Goal: Transaction & Acquisition: Purchase product/service

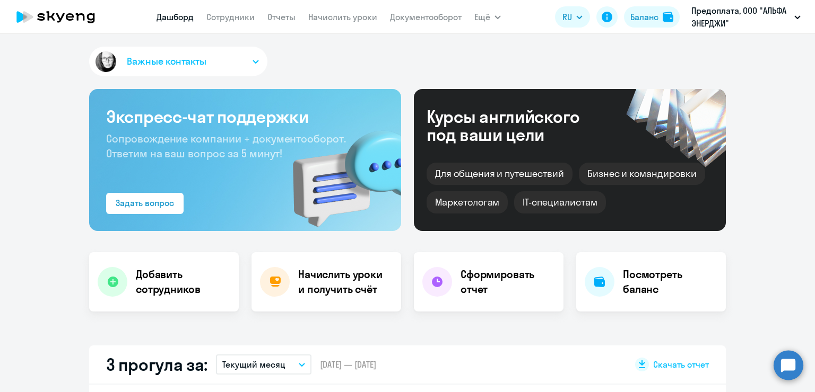
select select "30"
click at [656, 23] on div "Баланс" at bounding box center [644, 17] width 28 height 13
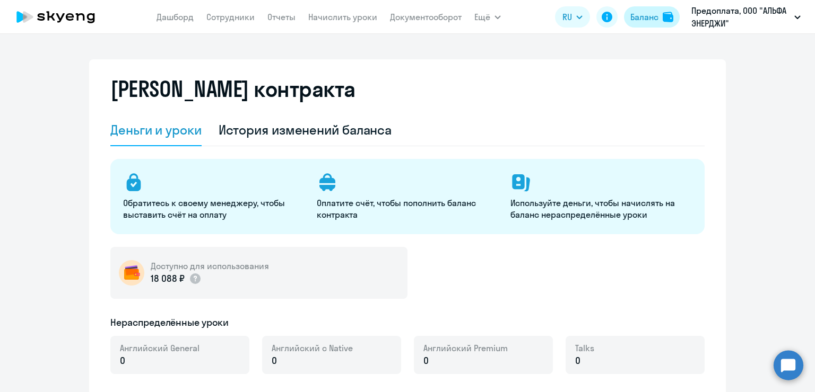
select select "english_adult_not_native_speaker"
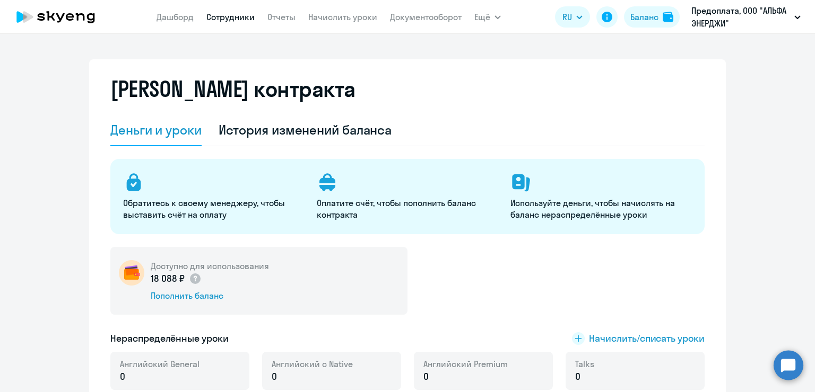
click at [221, 18] on link "Сотрудники" at bounding box center [230, 17] width 48 height 11
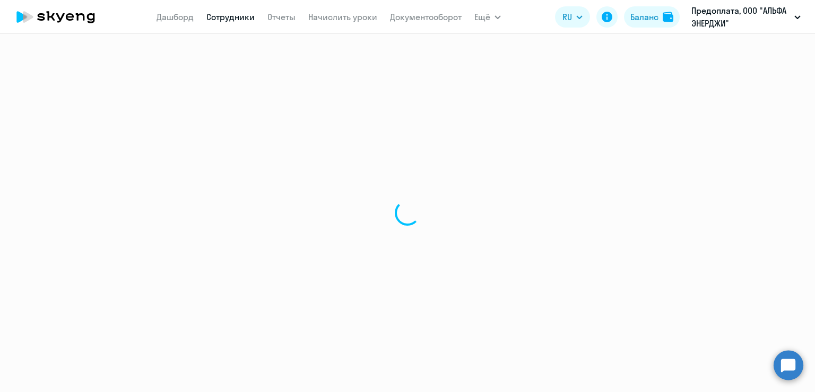
select select "30"
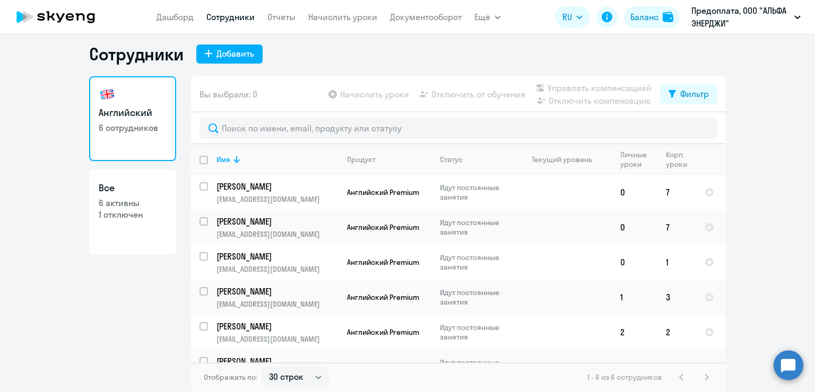
click at [765, 92] on ng-component "Сотрудники Добавить Английский 6 сотрудников Все 6 активны 1 отключен Вы выбрал…" at bounding box center [407, 217] width 815 height 349
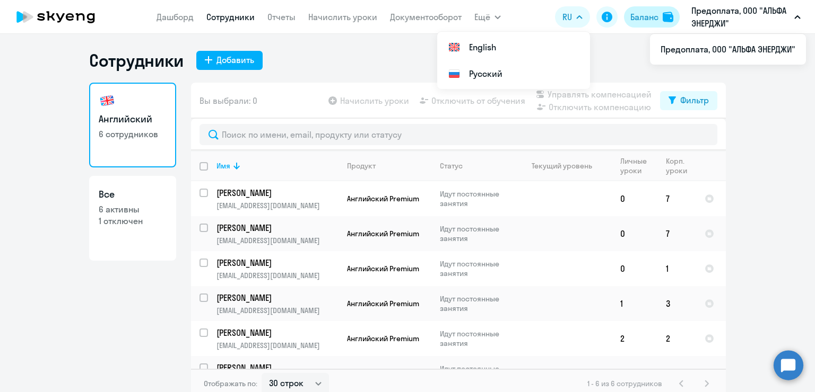
click at [643, 15] on div "Баланс" at bounding box center [644, 17] width 28 height 13
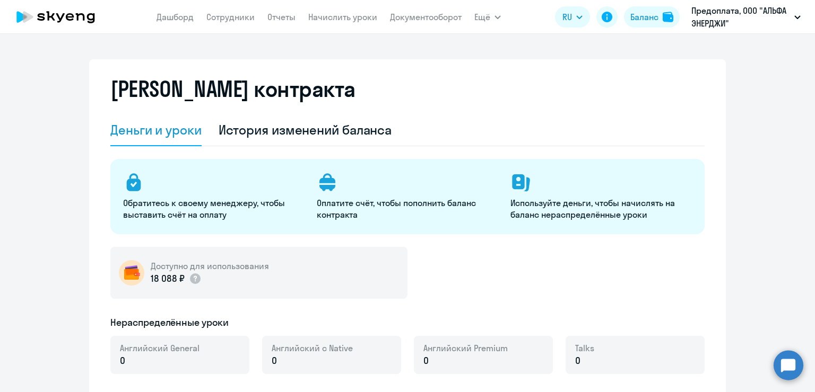
select select "english_adult_not_native_speaker"
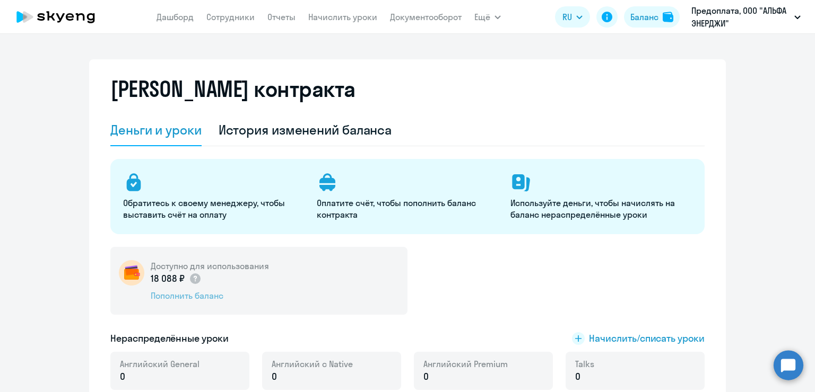
click at [194, 294] on div "Пополнить баланс" at bounding box center [210, 296] width 118 height 12
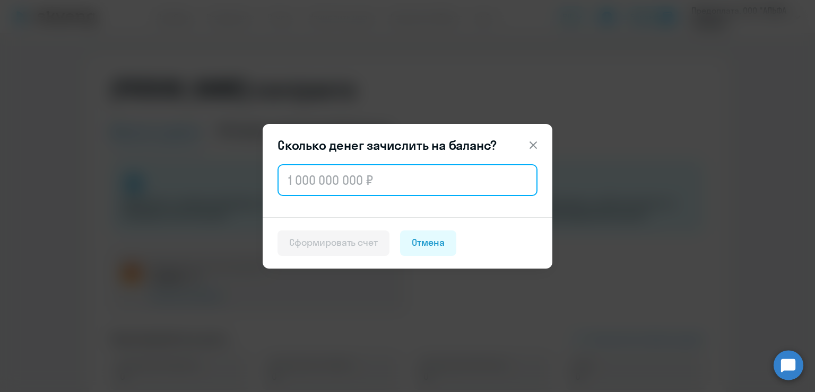
click at [335, 182] on input "text" at bounding box center [407, 180] width 260 height 32
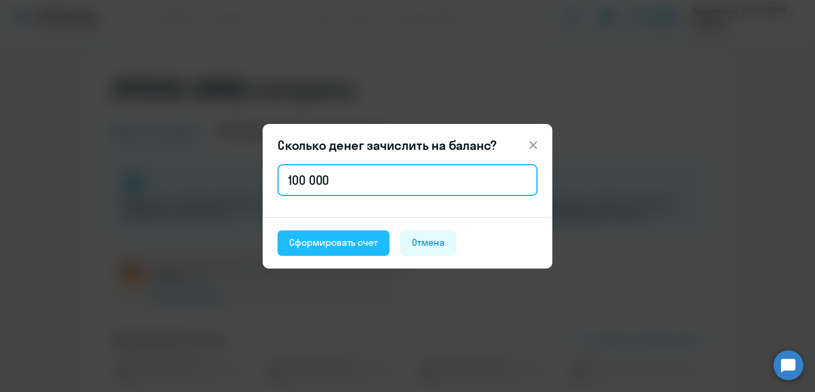
type input "100 000"
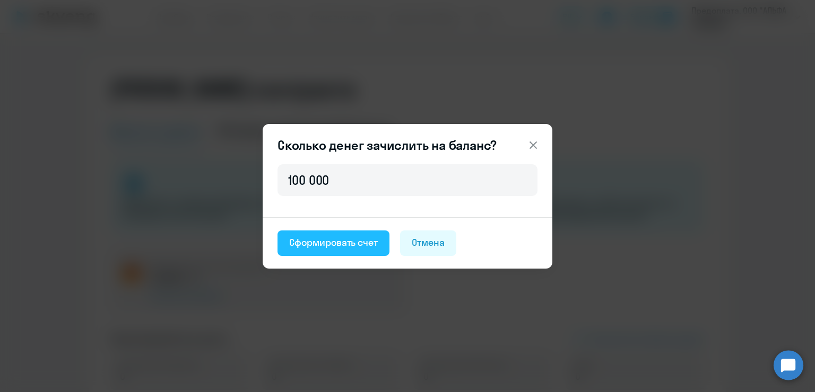
click at [334, 237] on div "Сформировать счет" at bounding box center [333, 243] width 89 height 14
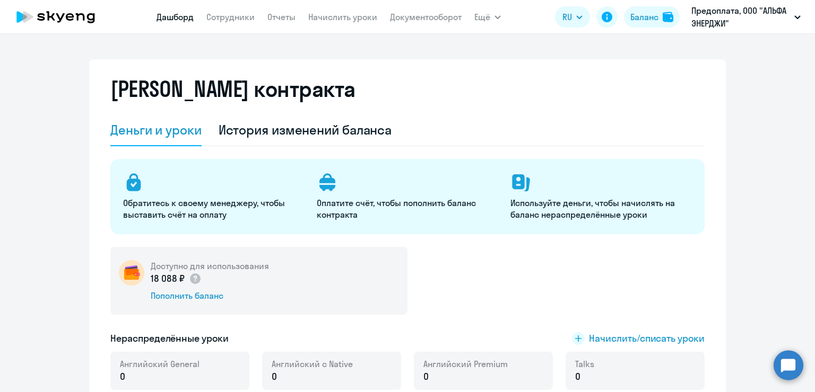
click at [168, 20] on link "Дашборд" at bounding box center [174, 17] width 37 height 11
select select "30"
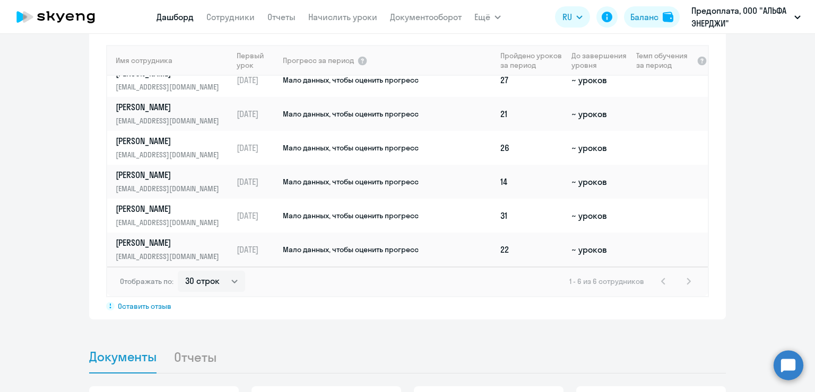
scroll to position [922, 0]
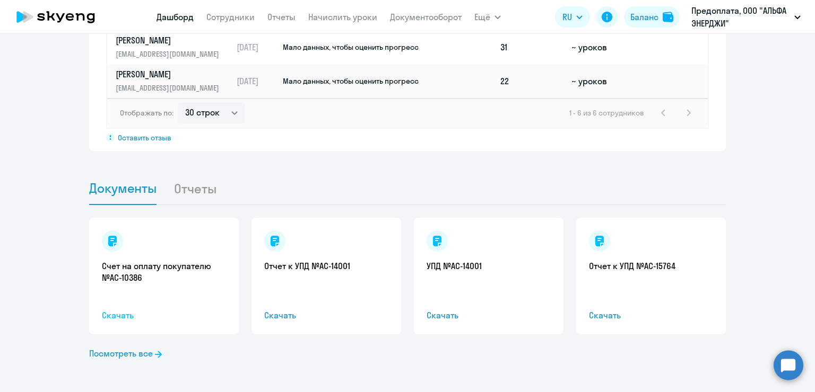
click at [105, 313] on span "Скачать" at bounding box center [164, 315] width 124 height 13
